Goal: Check status: Check status

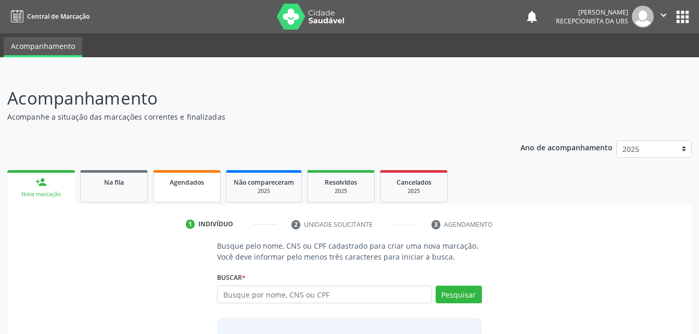
click at [179, 187] on div "Agendados" at bounding box center [187, 182] width 52 height 11
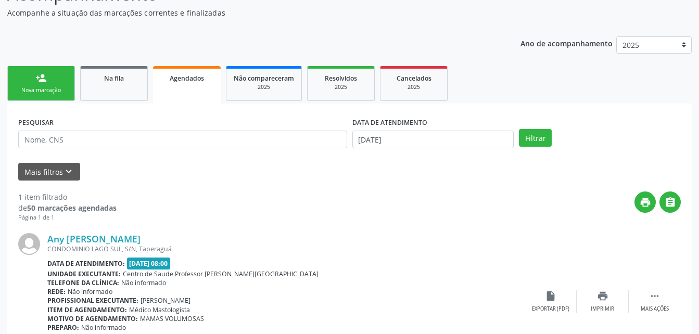
scroll to position [169, 0]
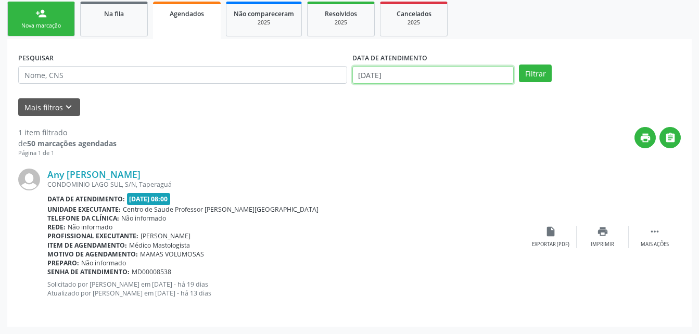
click at [428, 78] on input "[DATE]" at bounding box center [434, 75] width 162 height 18
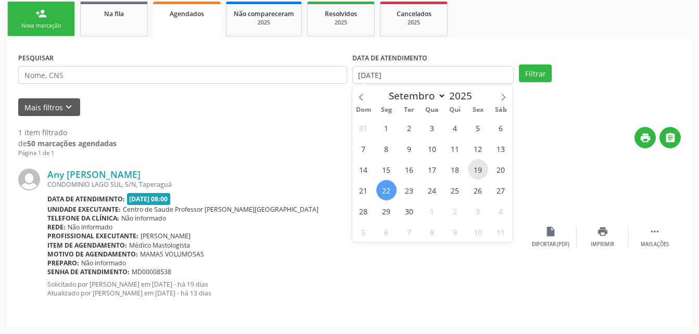
click at [482, 168] on span "19" at bounding box center [478, 169] width 20 height 20
type input "[DATE]"
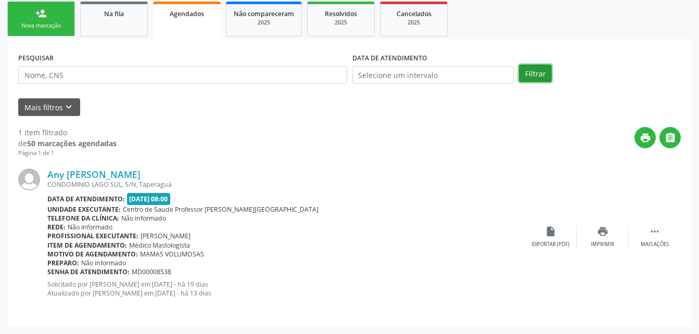
click at [540, 69] on button "Filtrar" at bounding box center [535, 74] width 33 height 18
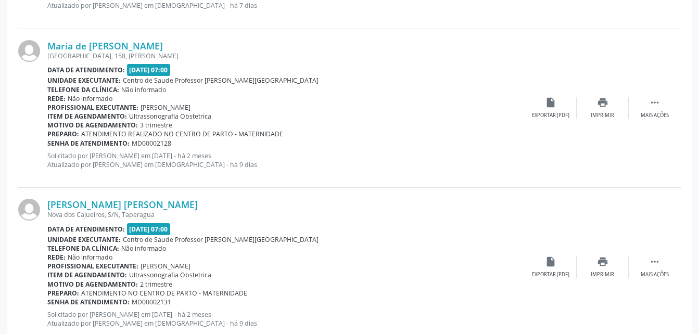
scroll to position [2417, 0]
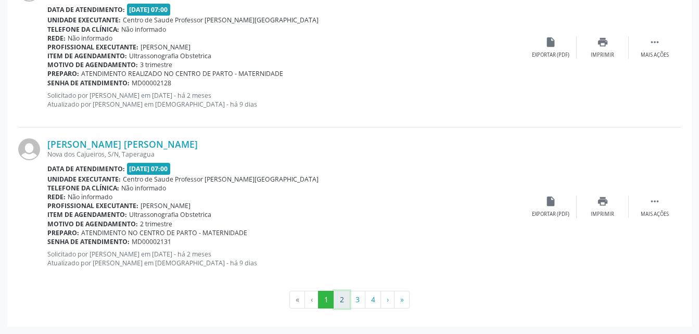
click at [343, 303] on button "2" at bounding box center [342, 300] width 16 height 18
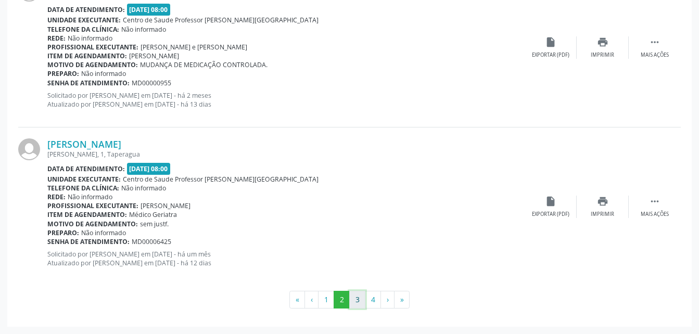
click at [354, 301] on button "3" at bounding box center [357, 300] width 16 height 18
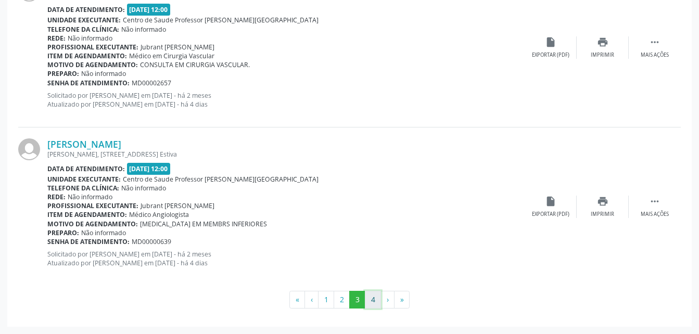
click at [374, 299] on button "4" at bounding box center [373, 300] width 16 height 18
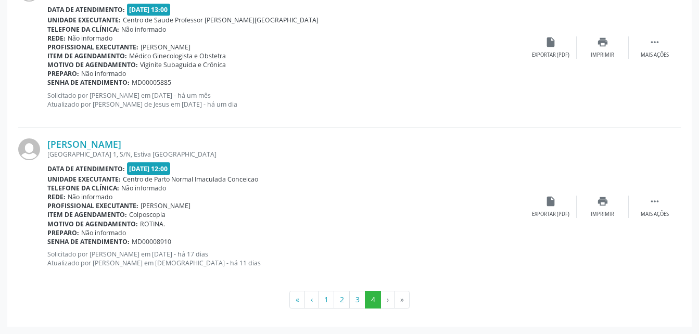
scroll to position [722, 0]
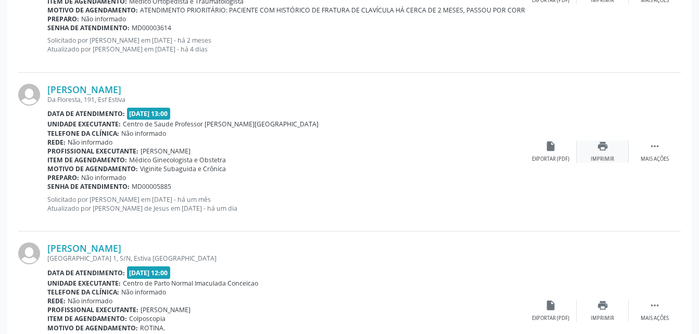
click at [602, 147] on icon "print" at bounding box center [602, 146] width 11 height 11
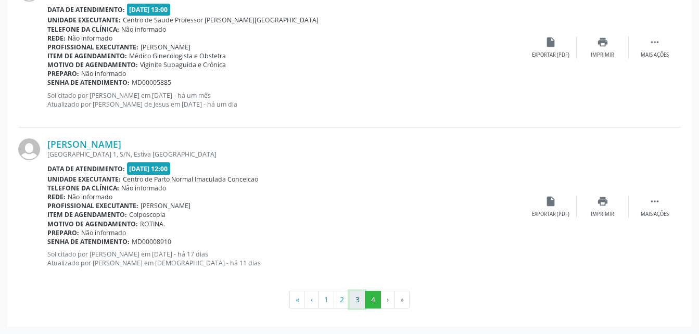
click at [357, 302] on button "3" at bounding box center [357, 300] width 16 height 18
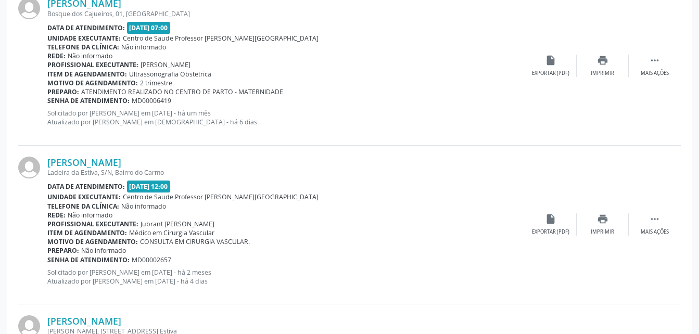
scroll to position [2417, 0]
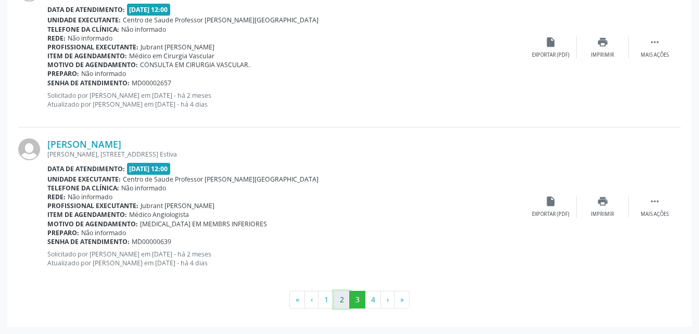
click at [337, 301] on button "2" at bounding box center [342, 300] width 16 height 18
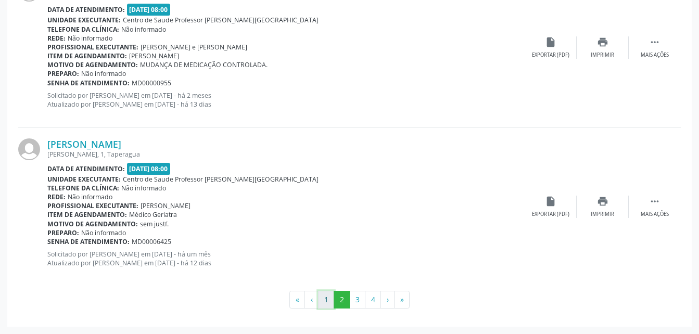
click at [325, 295] on button "1" at bounding box center [326, 300] width 16 height 18
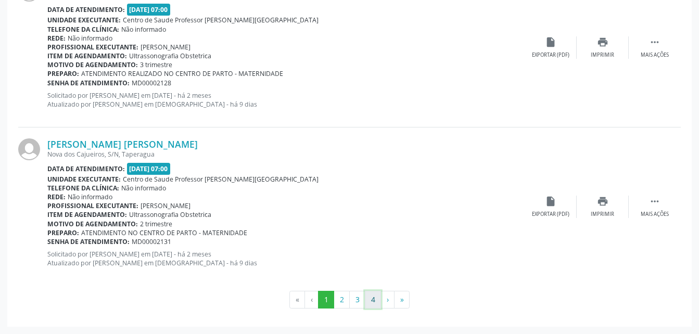
click at [370, 293] on button "4" at bounding box center [373, 300] width 16 height 18
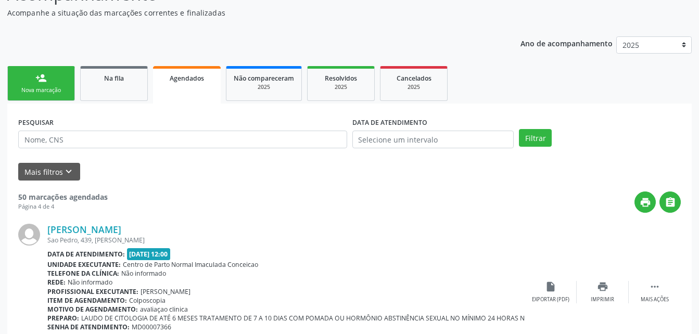
scroll to position [156, 0]
